Goal: Task Accomplishment & Management: Complete application form

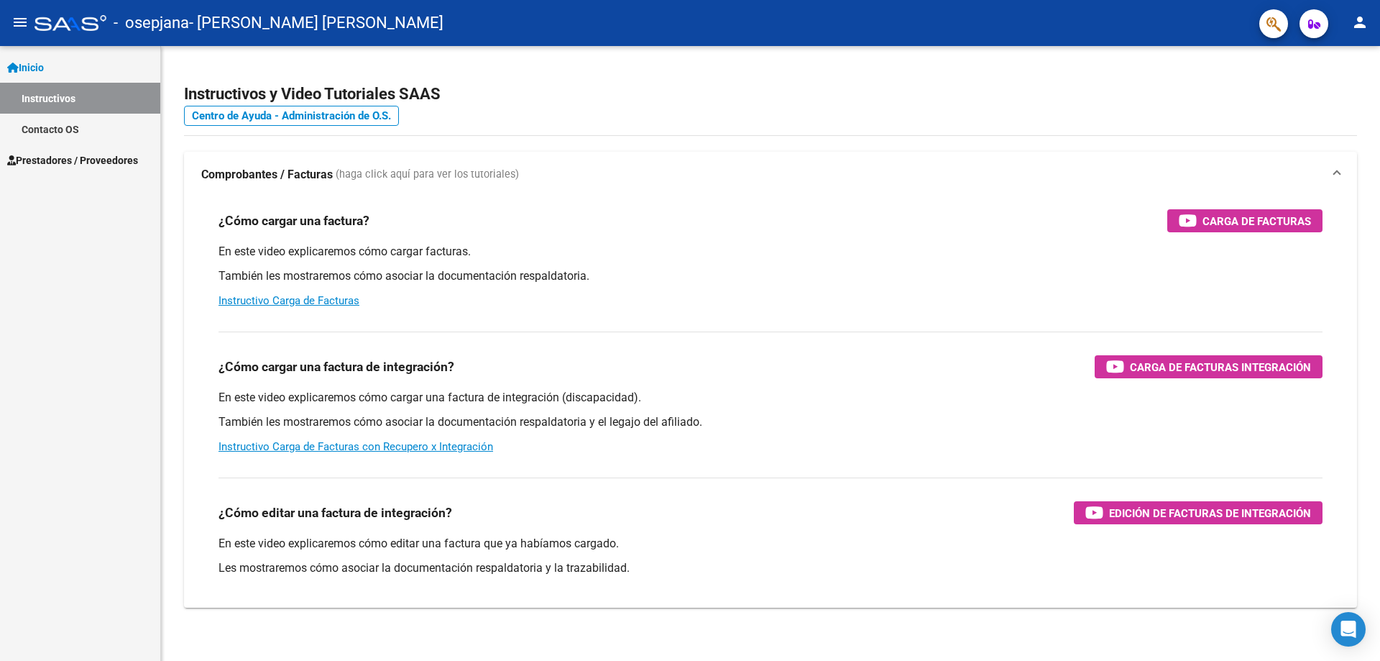
click at [76, 162] on span "Prestadores / Proveedores" at bounding box center [72, 160] width 131 height 16
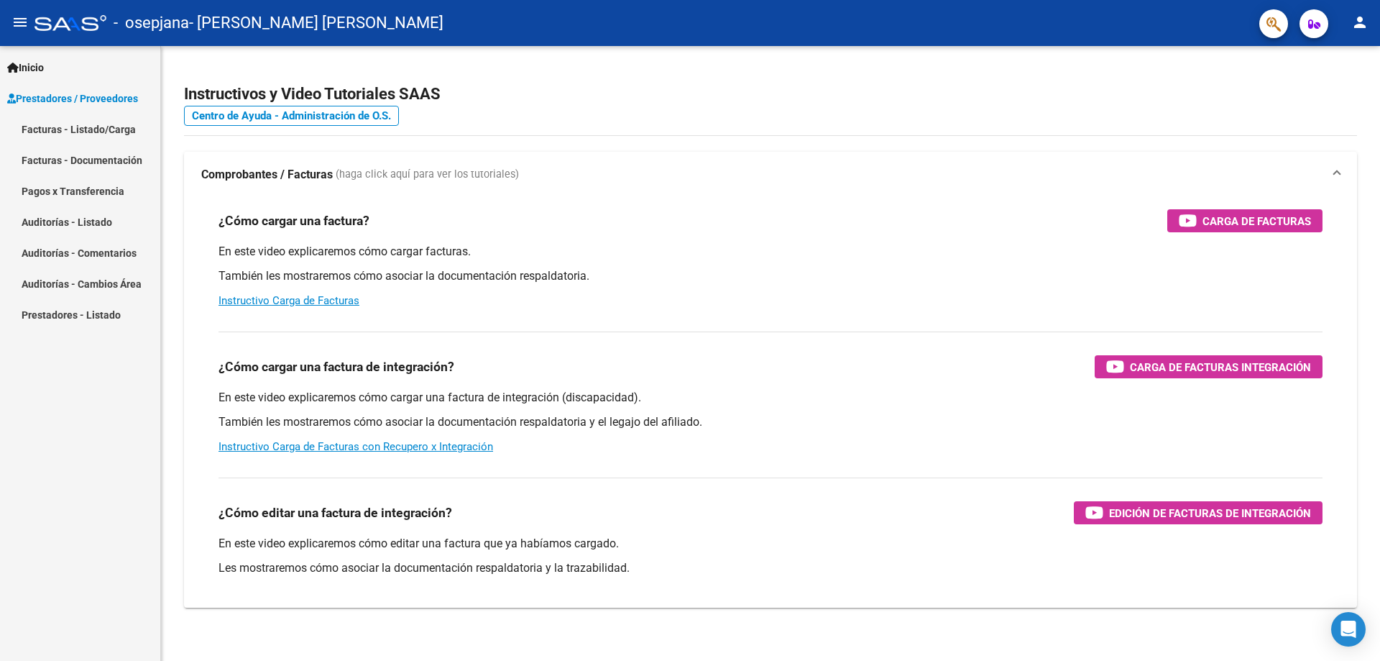
click at [78, 188] on mat-nav-list "Facturas - Listado/Carga Facturas - Documentación Pagos x Transferencia Auditor…" at bounding box center [80, 222] width 160 height 216
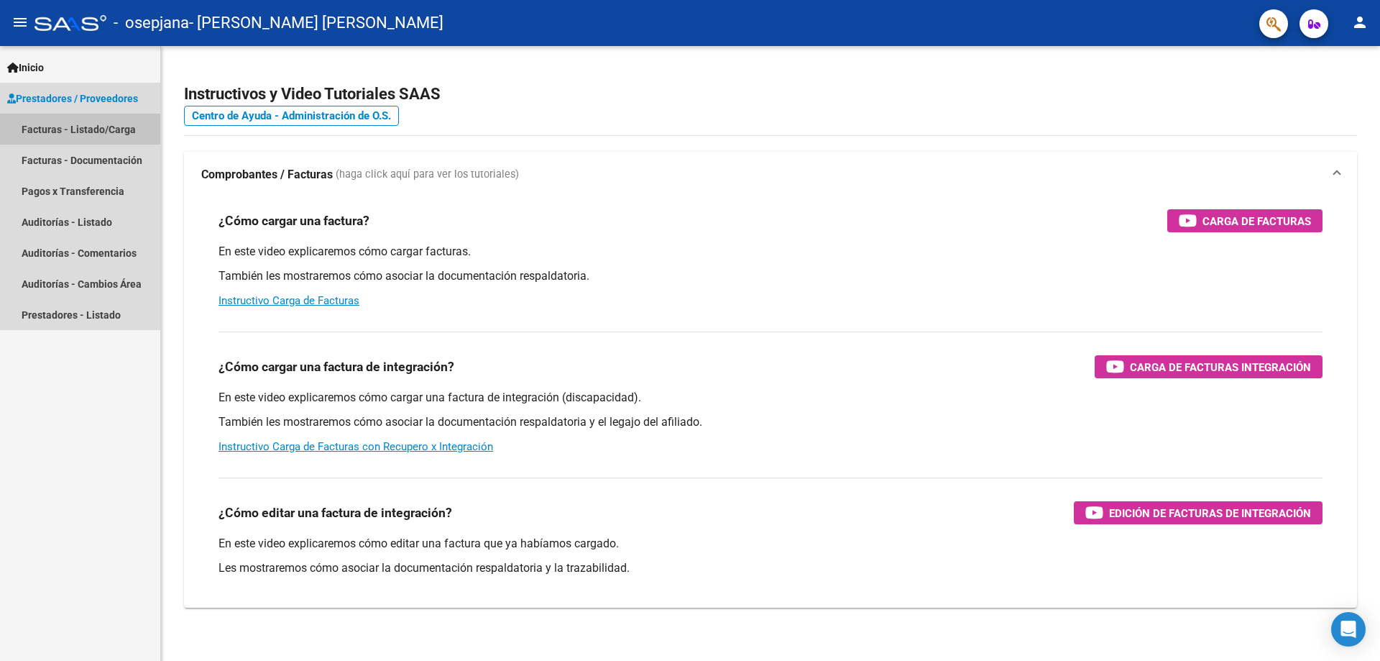
click at [89, 129] on link "Facturas - Listado/Carga" at bounding box center [80, 129] width 160 height 31
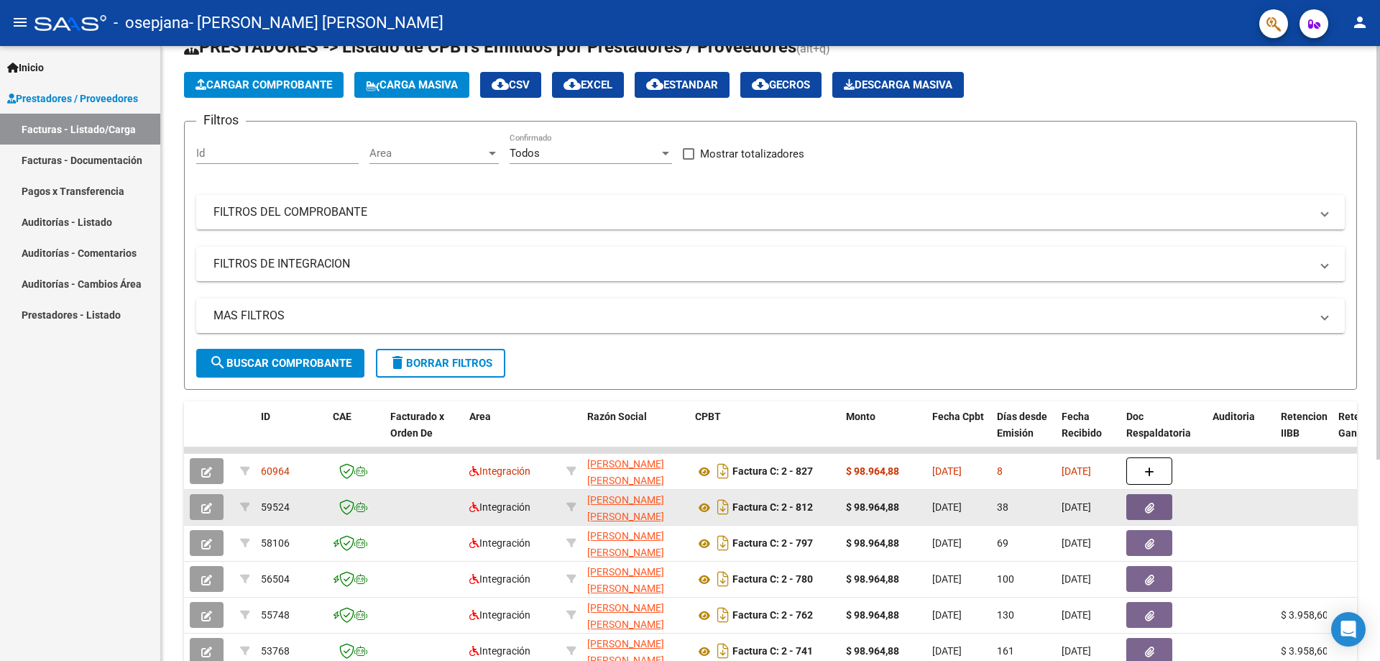
scroll to position [72, 0]
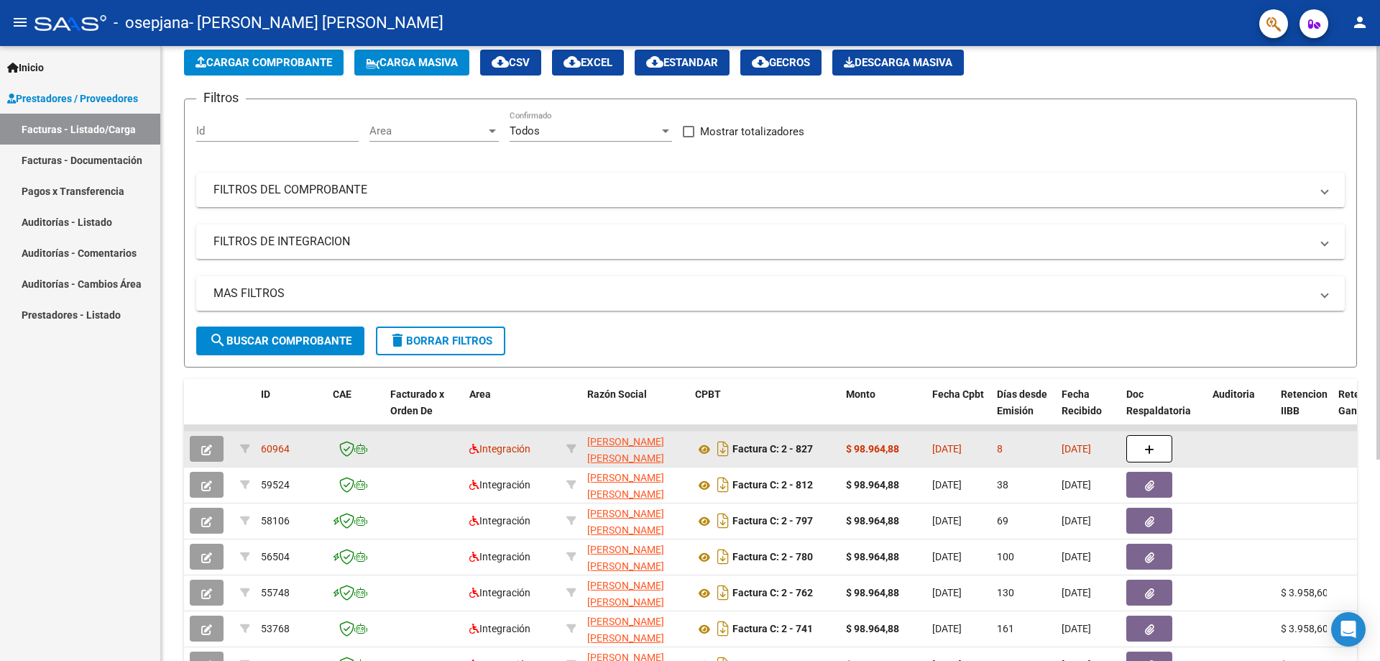
click at [205, 445] on icon "button" at bounding box center [206, 449] width 11 height 11
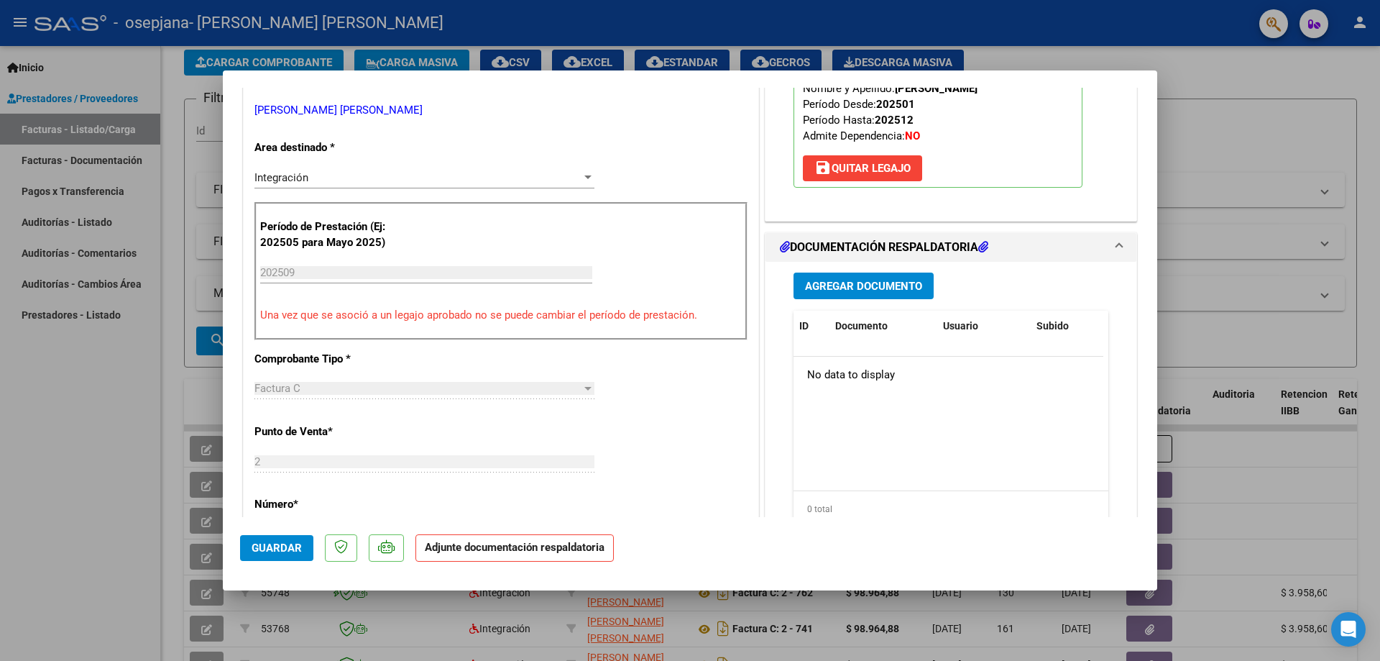
scroll to position [288, 0]
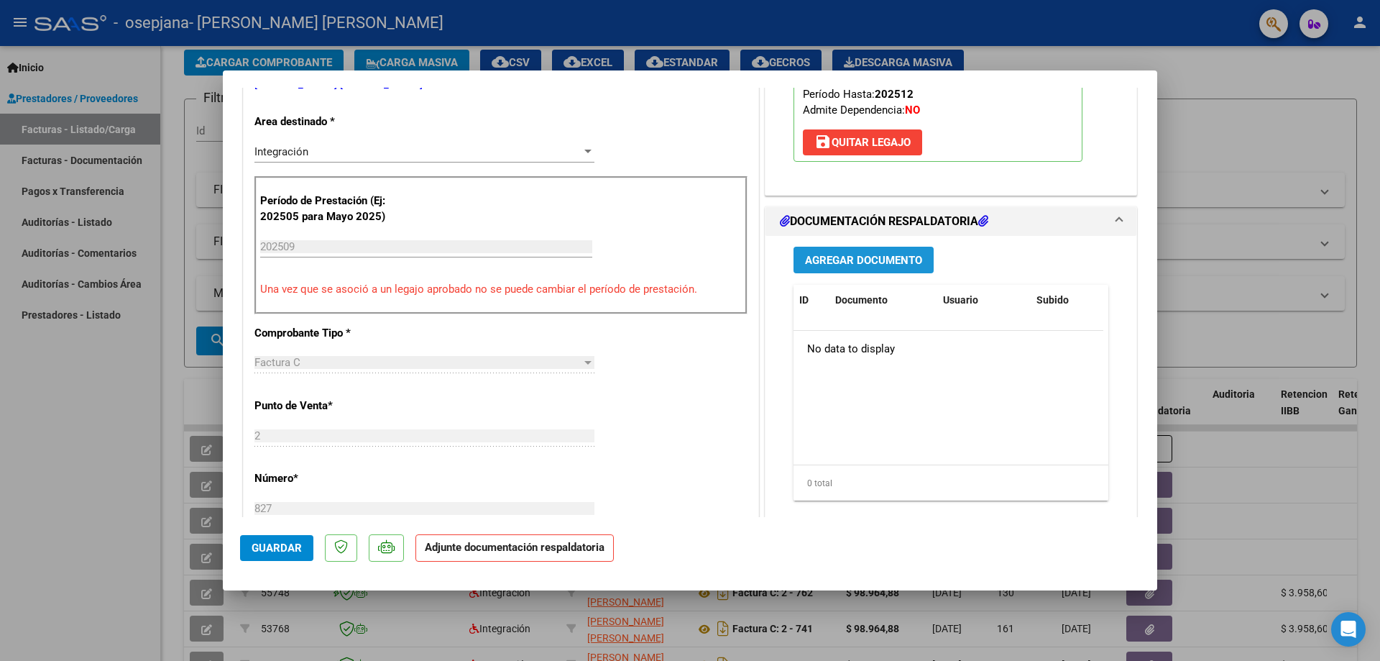
click at [877, 260] on span "Agregar Documento" at bounding box center [863, 260] width 117 height 13
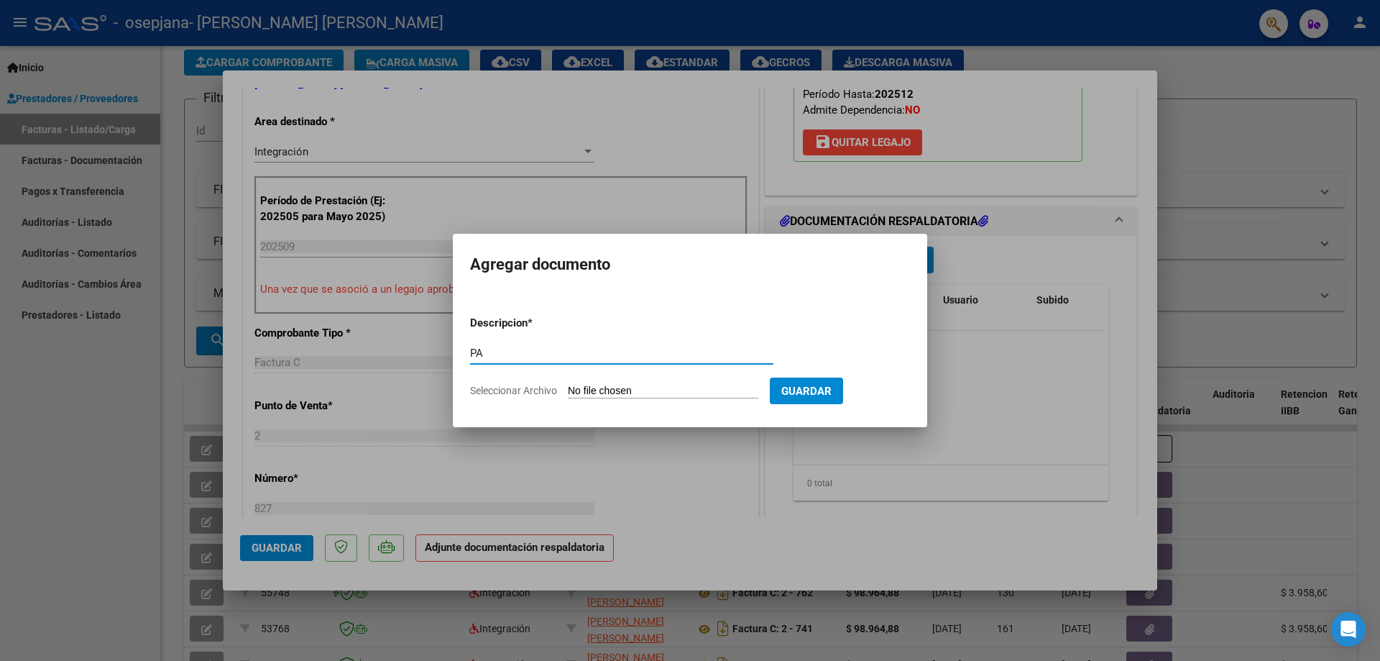
type input "PA"
click at [628, 393] on input "Seleccionar Archivo" at bounding box center [663, 392] width 191 height 14
type input "C:\fakepath\[PERSON_NAME] - PSI.pdf"
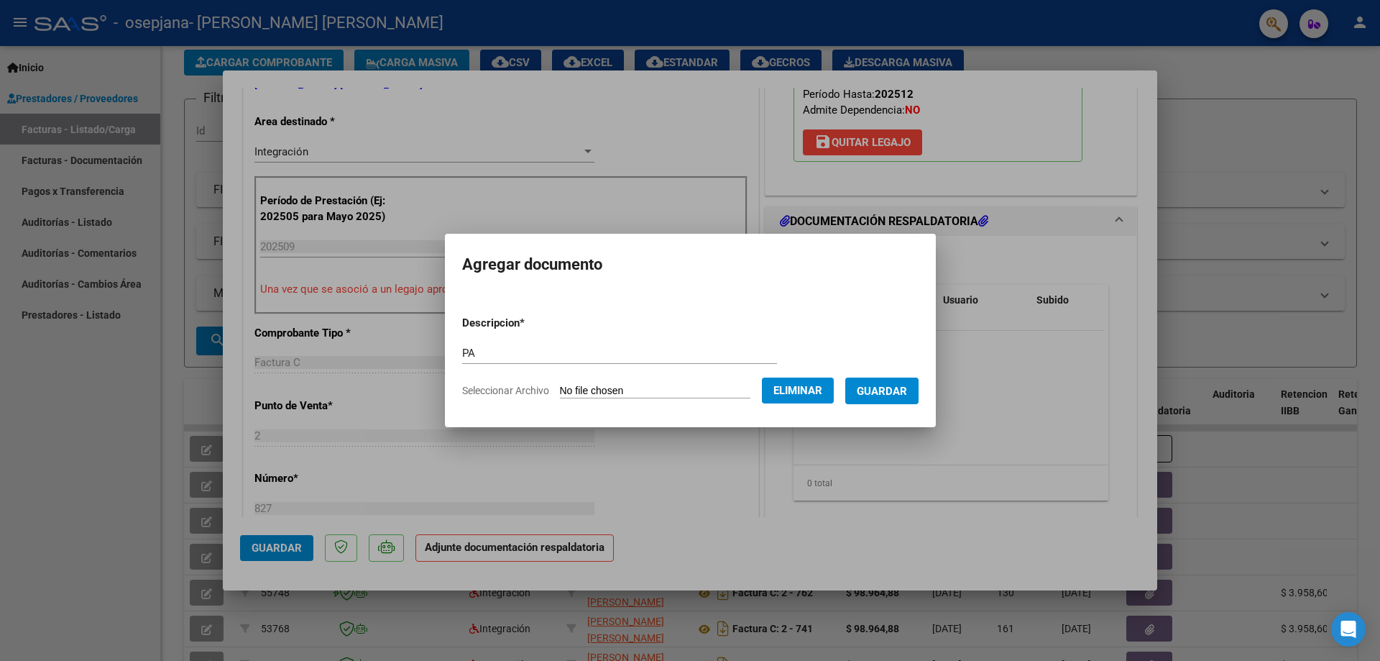
click at [907, 389] on span "Guardar" at bounding box center [882, 391] width 50 height 13
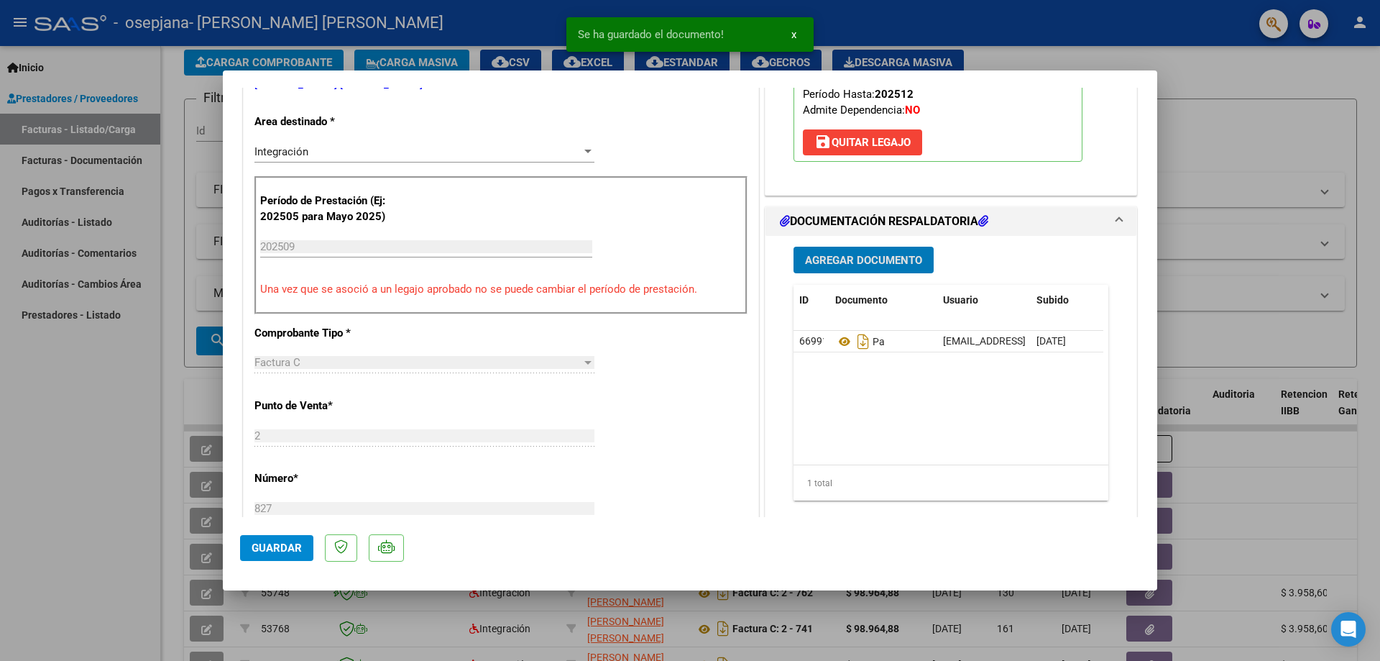
click at [275, 552] on span "Guardar" at bounding box center [277, 547] width 50 height 13
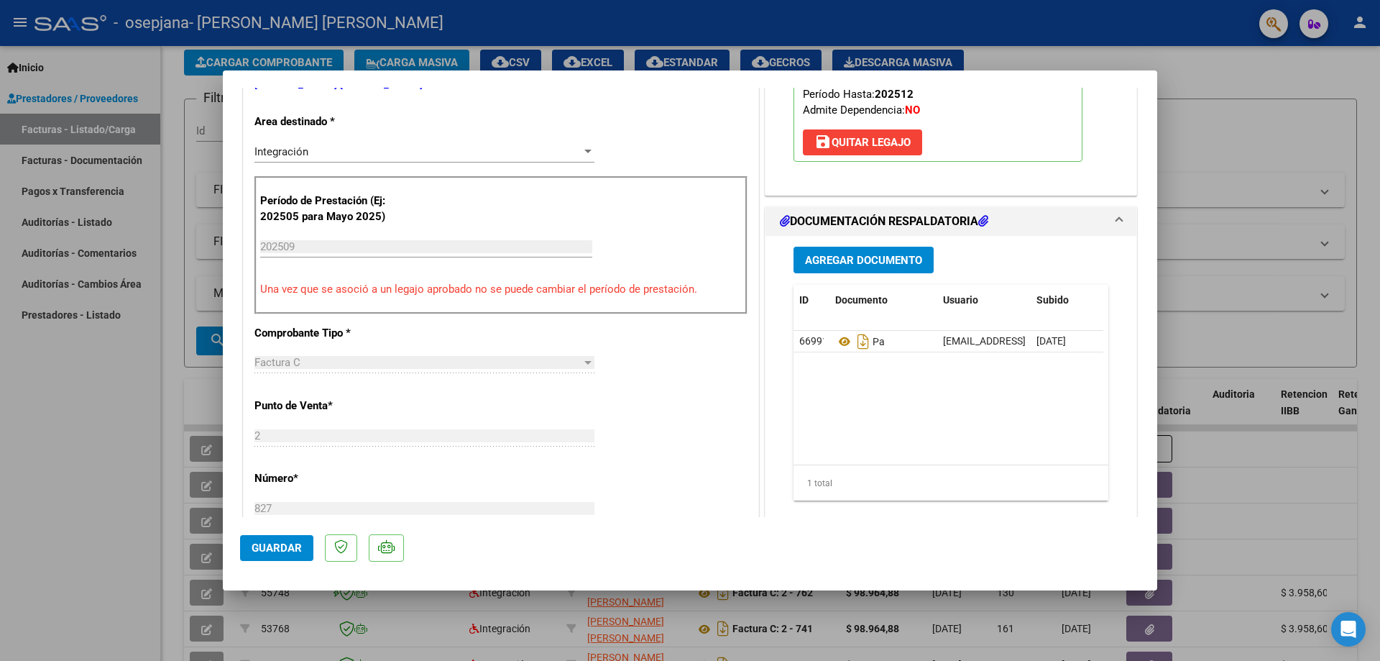
click at [271, 541] on span "Guardar" at bounding box center [277, 547] width 50 height 13
click at [125, 435] on div at bounding box center [690, 330] width 1380 height 661
type input "$ 0,00"
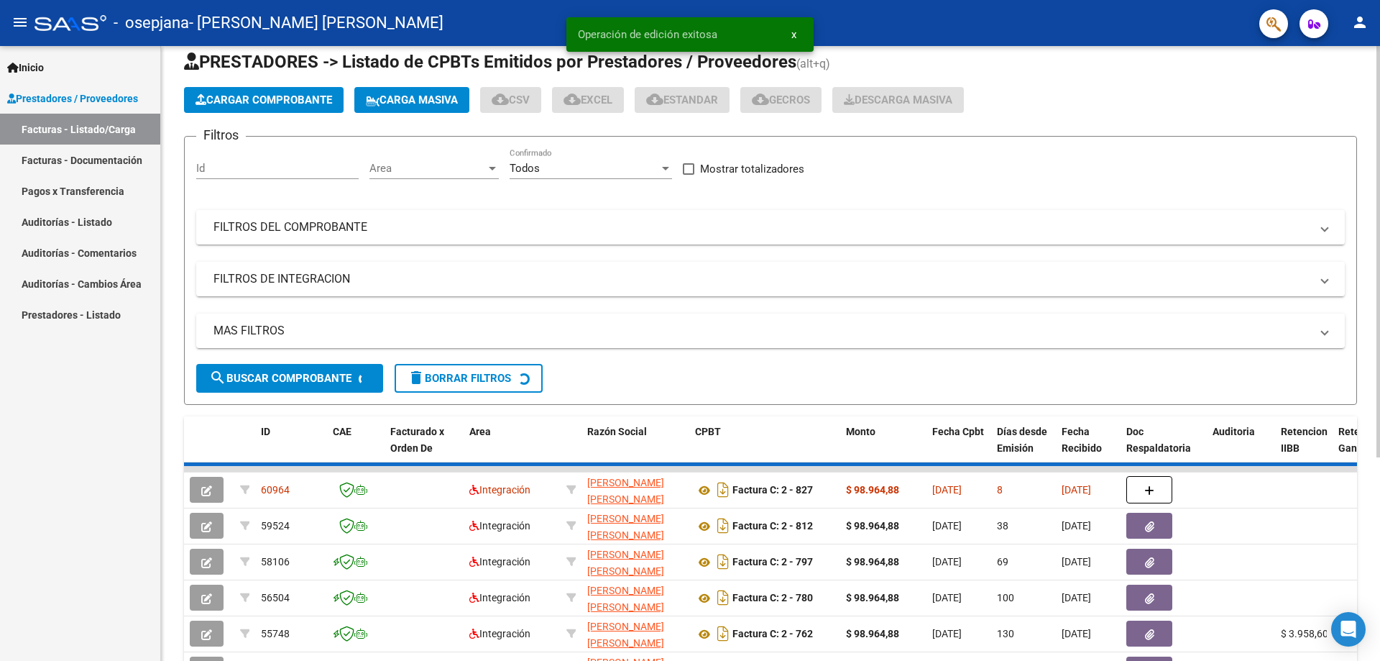
scroll to position [0, 0]
